Goal: Submit feedback/report problem

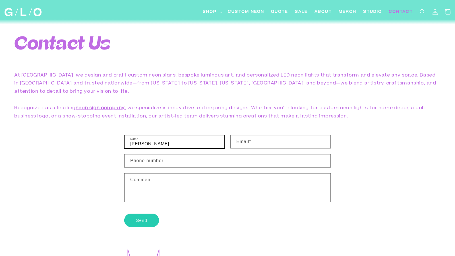
type input "[PERSON_NAME]"
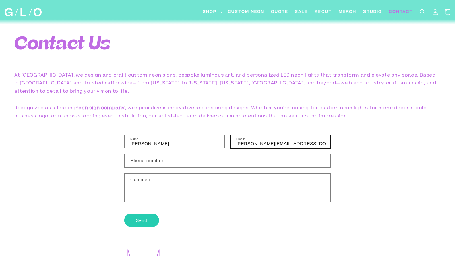
type input "[PERSON_NAME][EMAIL_ADDRESS][DOMAIN_NAME]"
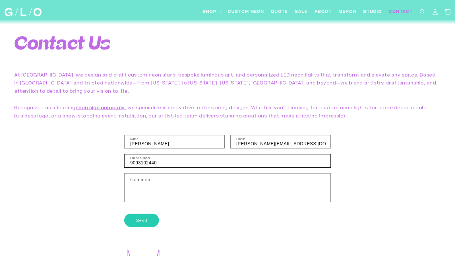
type input "9093102440"
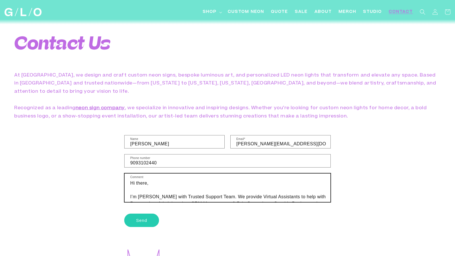
scroll to position [31, 0]
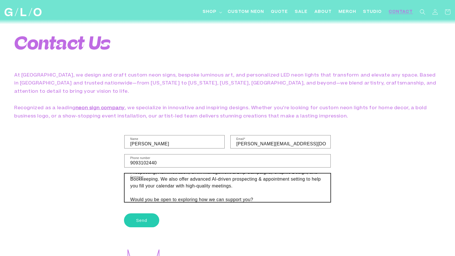
type textarea "Hi there, I’m [PERSON_NAME] with Trusted Support Team. We provide Virtual Assis…"
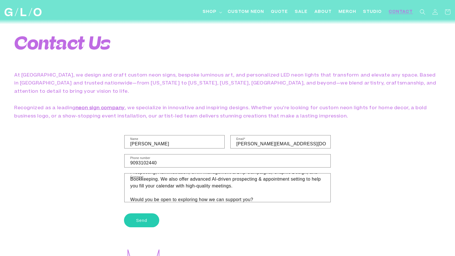
click at [142, 213] on button "Send" at bounding box center [141, 219] width 35 height 13
